Goal: Transaction & Acquisition: Purchase product/service

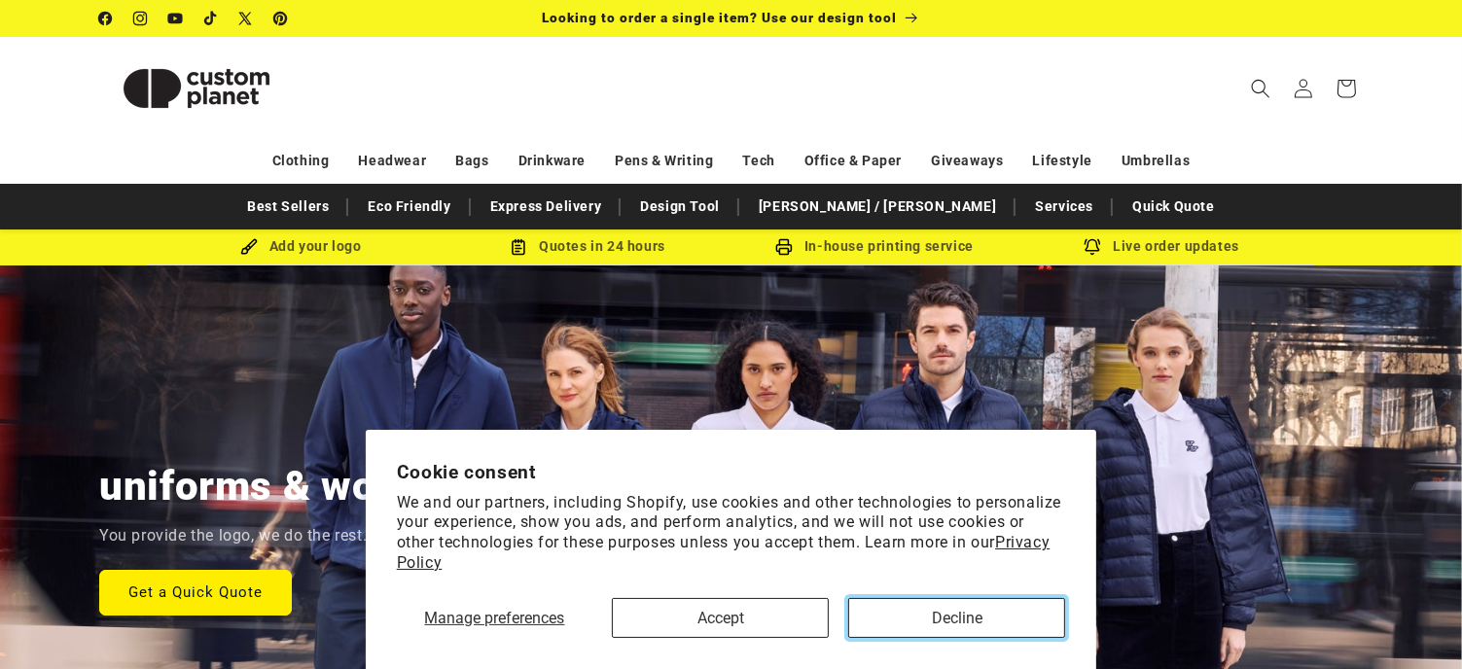
click at [961, 632] on button "Decline" at bounding box center [956, 618] width 217 height 40
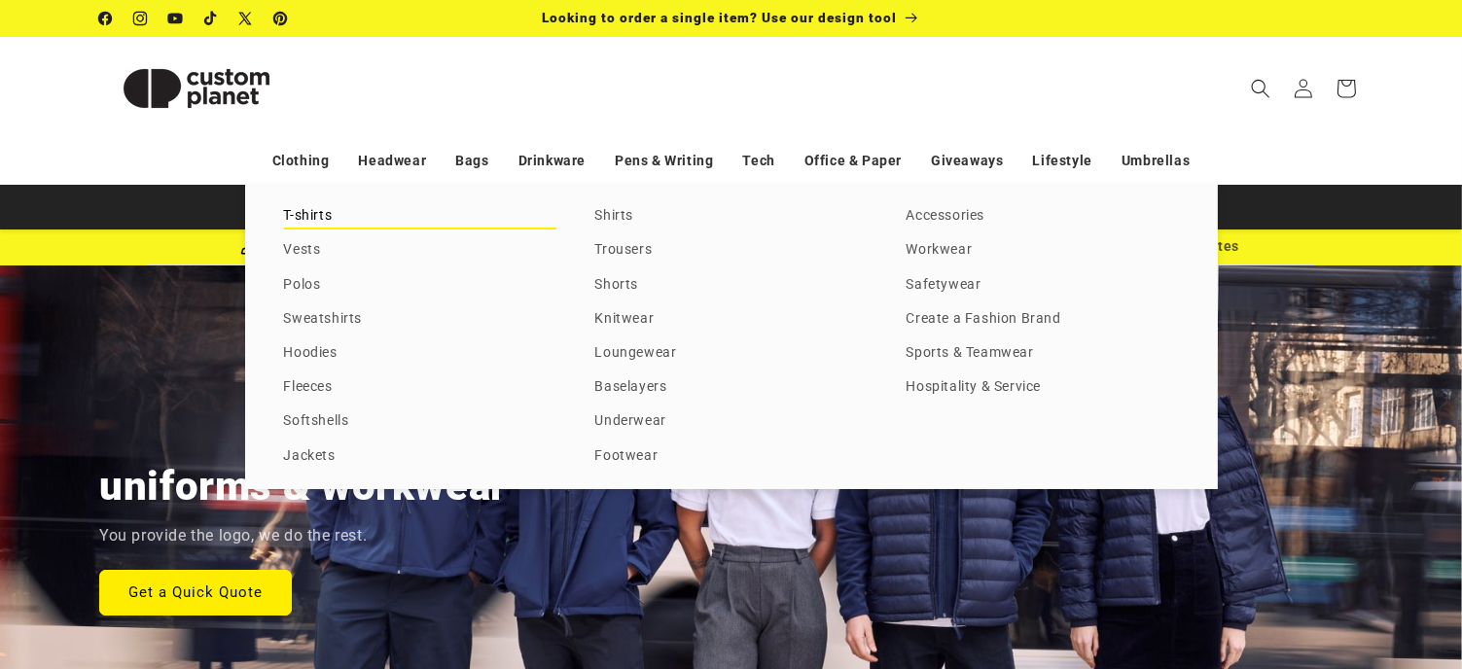
click at [315, 230] on link "T-shirts" at bounding box center [420, 216] width 272 height 26
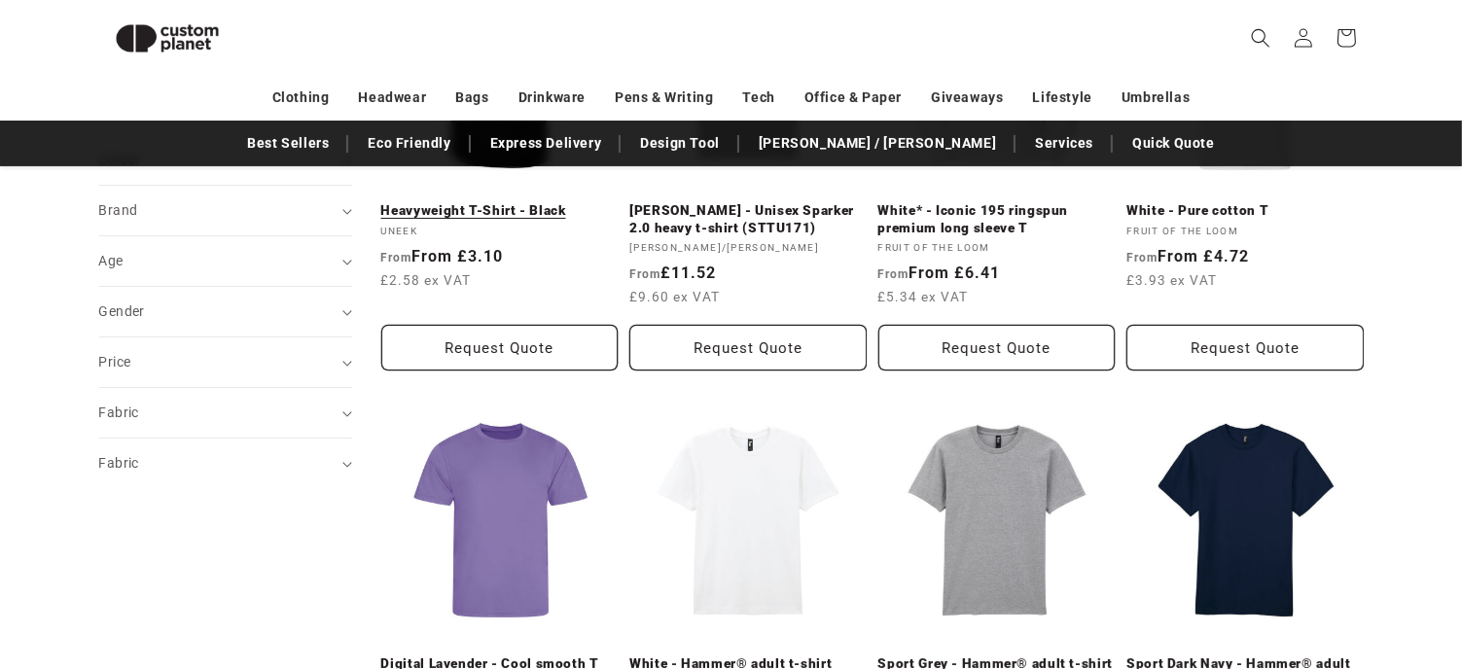
scroll to position [459, 0]
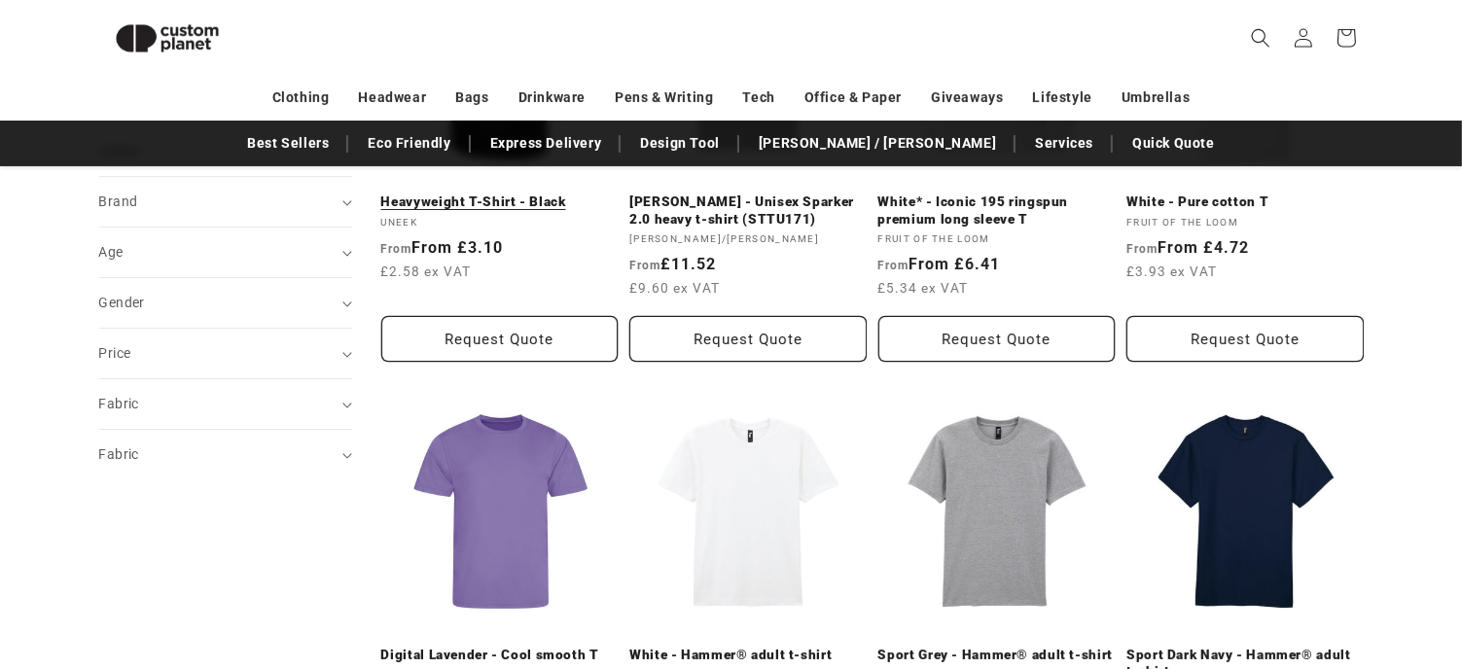
click at [591, 211] on link "Heavyweight T-Shirt - Black" at bounding box center [499, 203] width 237 height 18
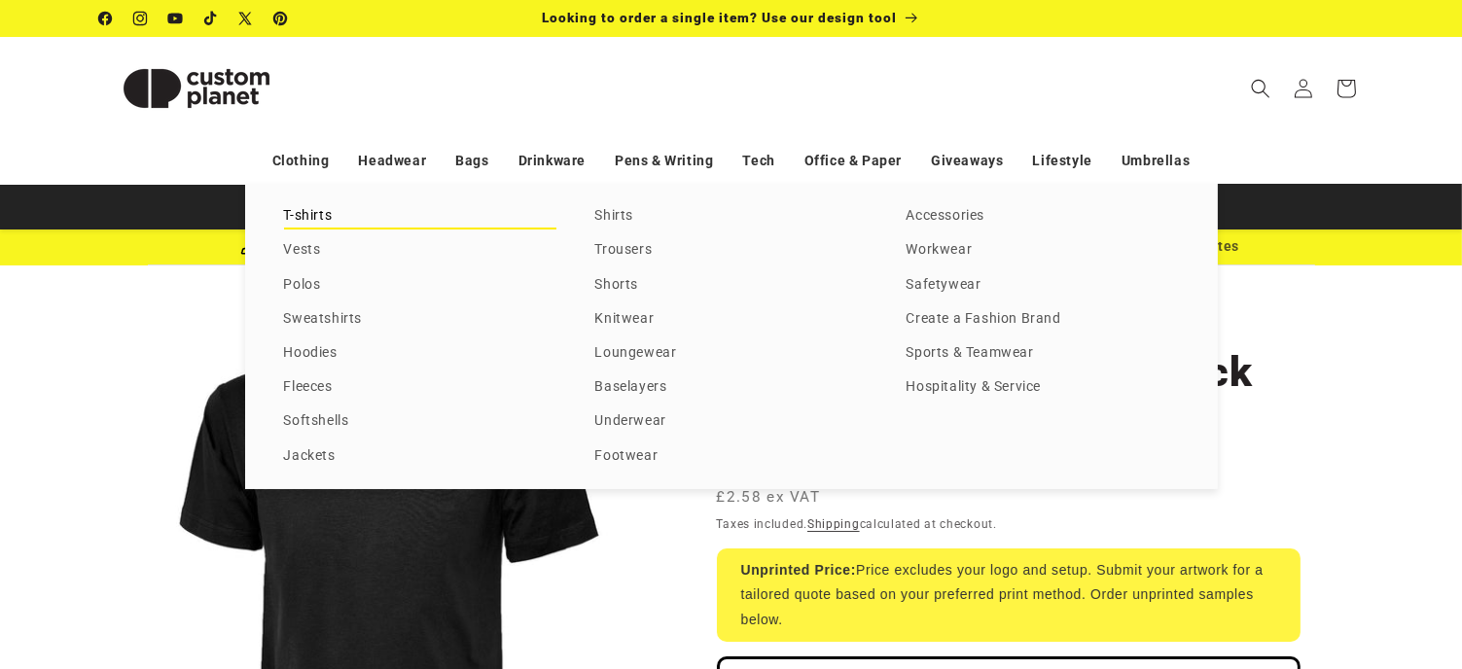
click at [315, 230] on link "T-shirts" at bounding box center [420, 216] width 272 height 26
